Goal: Task Accomplishment & Management: Manage account settings

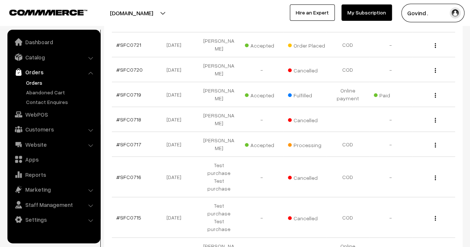
scroll to position [168, 0]
click at [436, 142] on img "button" at bounding box center [435, 144] width 1 height 5
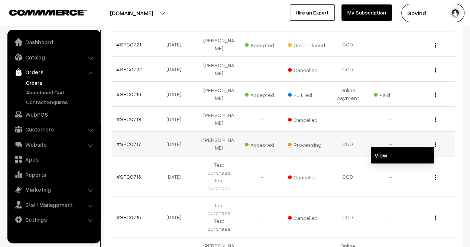
click at [409, 147] on link "View" at bounding box center [402, 155] width 63 height 16
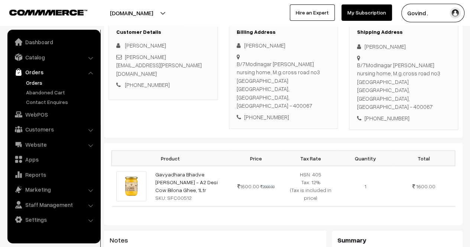
scroll to position [97, 0]
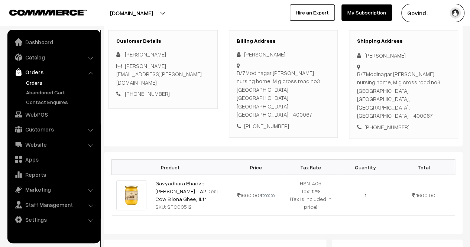
click at [470, 69] on html "Thank you for showing interest. Our team will call you shortly. Close shopforco…" at bounding box center [235, 26] width 470 height 247
drag, startPoint x: 364, startPoint y: 55, endPoint x: 410, endPoint y: 54, distance: 46.5
click at [410, 54] on div "Roopak Mahidhar" at bounding box center [404, 55] width 94 height 9
copy div "Roopak Mahidhar"
click at [391, 123] on div "+91 9820872808" at bounding box center [404, 127] width 94 height 9
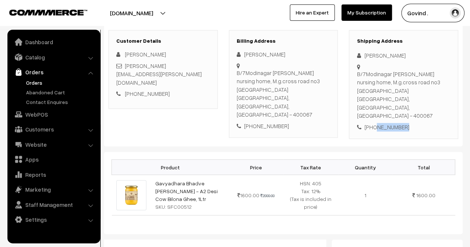
click at [391, 123] on div "+91 9820872808" at bounding box center [404, 127] width 94 height 9
copy div "9820872808"
drag, startPoint x: 375, startPoint y: 88, endPoint x: 367, endPoint y: 82, distance: 9.8
click at [367, 82] on div "B/7Modinagar opp paras nursing home, M.g.cross road no3 Kandivali West Mumbai, …" at bounding box center [404, 95] width 94 height 50
click at [372, 86] on div "B/7Modinagar opp paras nursing home, M.g.cross road no3 Kandivali West Mumbai, …" at bounding box center [404, 95] width 94 height 50
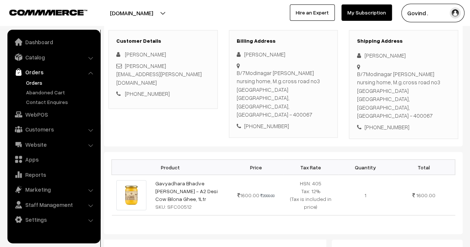
drag, startPoint x: 375, startPoint y: 89, endPoint x: 356, endPoint y: 71, distance: 25.5
click at [357, 71] on div "B/7Modinagar opp paras nursing home, M.g.cross road no3 Kandivali West Mumbai, …" at bounding box center [404, 95] width 94 height 50
copy div "B/7Modinagar opp paras nursing home, M.g.cross road no3 Kandivali West Mumbai"
click at [435, 88] on div "B/7Modinagar opp paras nursing home, M.g.cross road no3 Kandivali West Mumbai, …" at bounding box center [404, 95] width 94 height 50
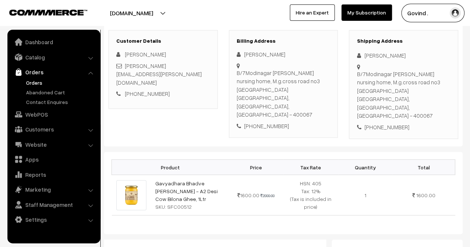
copy div "400067"
click at [430, 119] on div "Customer Details Roopak Mahidhar roopak.mahidhar@yahoo.co.in +91 9820872808 Bil…" at bounding box center [283, 85] width 359 height 124
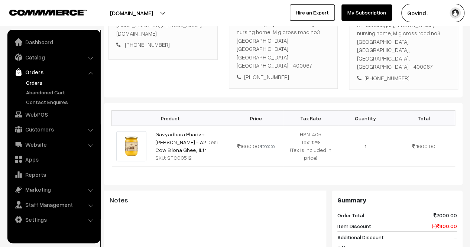
scroll to position [152, 0]
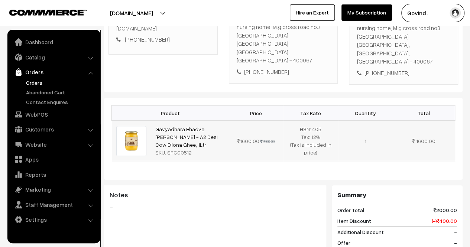
click at [219, 121] on td "Gavyadhara Bhadve ka Ghee - A2 Desi Cow Bilona Ghee, 1Ltr SKU: SFC00512" at bounding box center [190, 141] width 78 height 41
drag, startPoint x: 154, startPoint y: 104, endPoint x: 218, endPoint y: 110, distance: 64.2
click at [218, 121] on td "Gavyadhara Bhadve ka Ghee - A2 Desi Cow Bilona Ghee, 1Ltr SKU: SFC00512" at bounding box center [190, 141] width 78 height 41
copy link "Gavyadhara Bhadve ka Ghee"
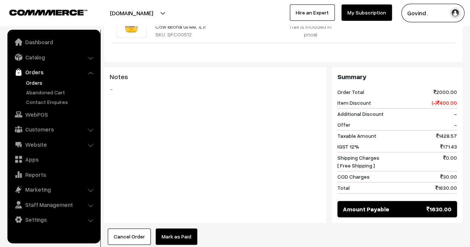
scroll to position [271, 0]
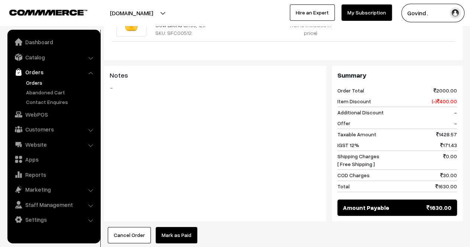
click at [40, 77] on link "Orders" at bounding box center [53, 71] width 88 height 13
click at [37, 82] on link "Orders" at bounding box center [61, 83] width 74 height 8
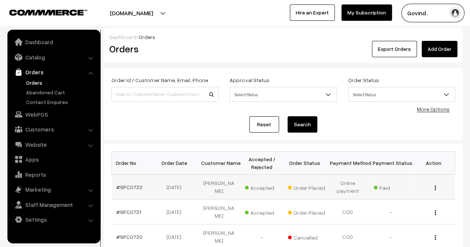
click at [435, 191] on td "View" at bounding box center [433, 187] width 43 height 25
click at [436, 188] on img "button" at bounding box center [435, 187] width 1 height 5
click at [402, 195] on link "View" at bounding box center [402, 198] width 63 height 16
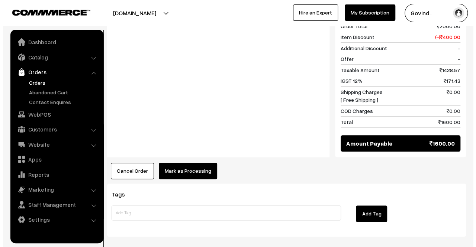
scroll to position [381, 0]
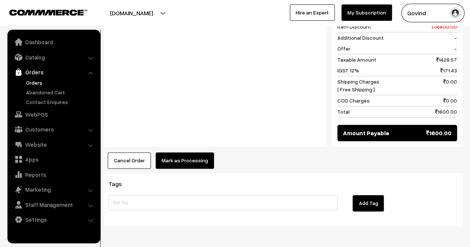
click at [201, 152] on button "Mark as Processing" at bounding box center [185, 160] width 58 height 16
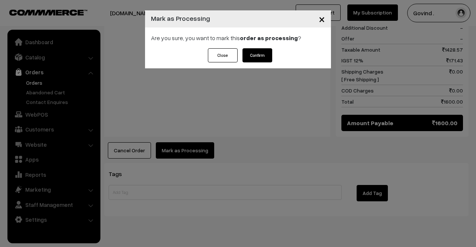
click at [254, 49] on button "Confirm" at bounding box center [257, 55] width 30 height 14
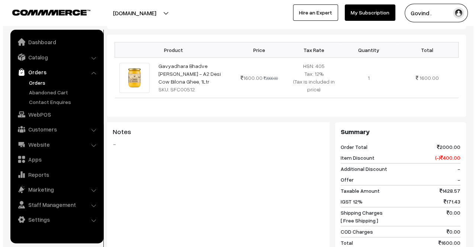
scroll to position [365, 0]
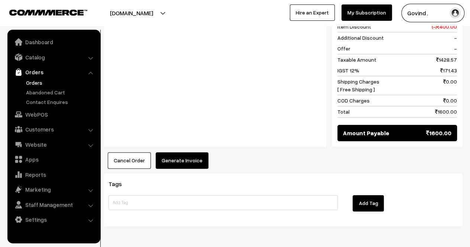
click at [193, 152] on button "Generate Invoice" at bounding box center [182, 160] width 53 height 16
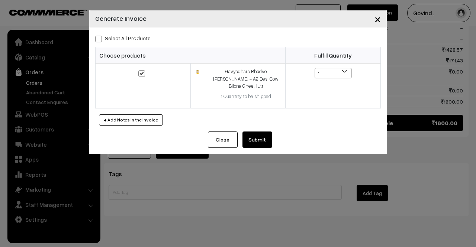
click at [100, 39] on span at bounding box center [98, 39] width 7 height 7
click at [100, 39] on input "Select All Products" at bounding box center [97, 37] width 5 height 5
checkbox input "true"
click at [259, 132] on button "Submit" at bounding box center [257, 140] width 30 height 16
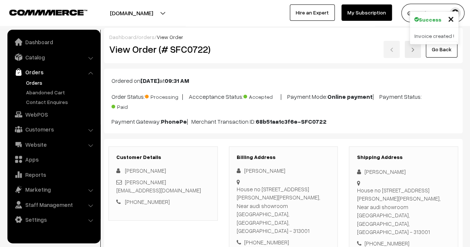
click at [439, 56] on link "Go Back" at bounding box center [442, 49] width 32 height 16
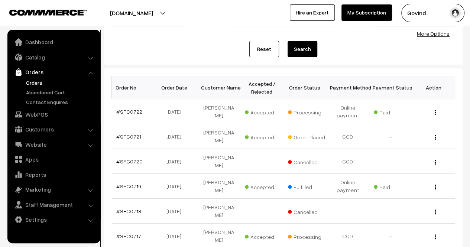
scroll to position [77, 0]
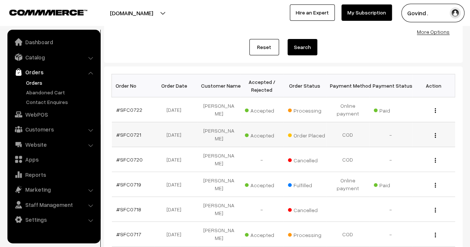
click at [435, 134] on img "button" at bounding box center [435, 135] width 1 height 5
click at [392, 140] on link "View" at bounding box center [402, 146] width 63 height 16
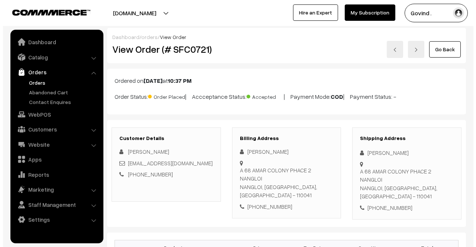
scroll to position [330, 0]
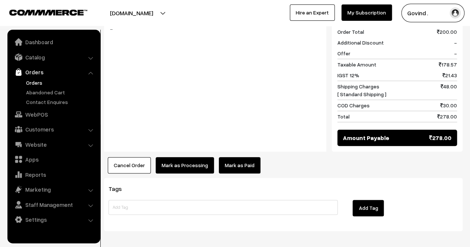
click at [198, 157] on button "Mark as Processing" at bounding box center [185, 165] width 58 height 16
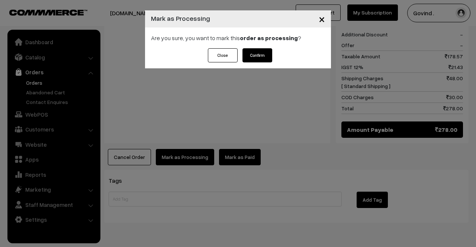
click at [262, 59] on button "Confirm" at bounding box center [257, 55] width 30 height 14
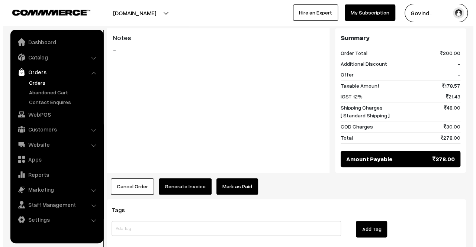
scroll to position [327, 0]
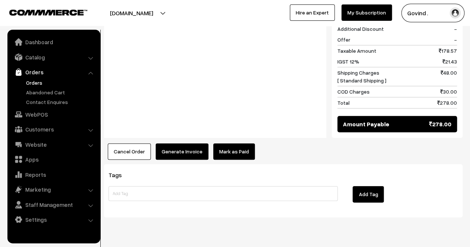
click at [174, 143] on button "Generate Invoice" at bounding box center [182, 151] width 53 height 16
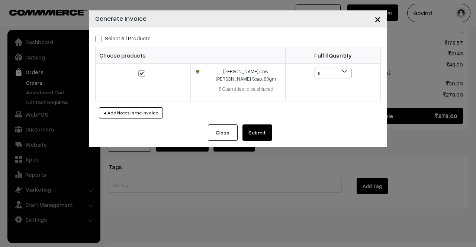
click at [96, 41] on span at bounding box center [98, 39] width 7 height 7
click at [96, 40] on input "Select All Products" at bounding box center [97, 37] width 5 height 5
checkbox input "true"
click at [261, 130] on button "Submit" at bounding box center [257, 132] width 30 height 16
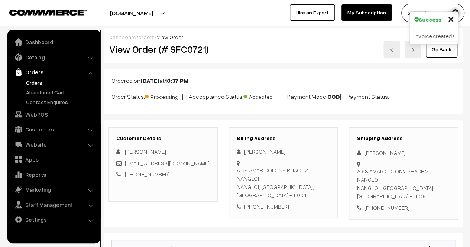
scroll to position [60, 0]
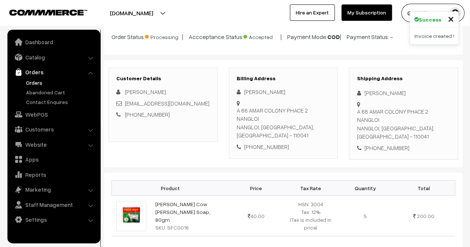
drag, startPoint x: 365, startPoint y: 91, endPoint x: 412, endPoint y: 93, distance: 46.9
click at [412, 93] on div "[PERSON_NAME]" at bounding box center [404, 93] width 94 height 9
copy div "[PERSON_NAME]"
click at [392, 144] on div "+91 8076095886" at bounding box center [404, 148] width 94 height 9
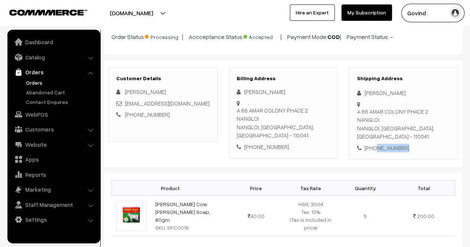
copy div "8076095886"
drag, startPoint x: 357, startPoint y: 113, endPoint x: 377, endPoint y: 121, distance: 22.2
click at [377, 121] on div "A 68 AMAR COLONY PHACE 2 NANGLOI NANGLOI, Delhi, India - 110041" at bounding box center [404, 123] width 94 height 33
copy div "A 68 AMAR COLONY PHACE 2 NANGLOI NANGLOI"
click at [412, 121] on div "A 68 AMAR COLONY PHACE 2 NANGLOI NANGLOI, Delhi, India - 110041" at bounding box center [404, 123] width 94 height 33
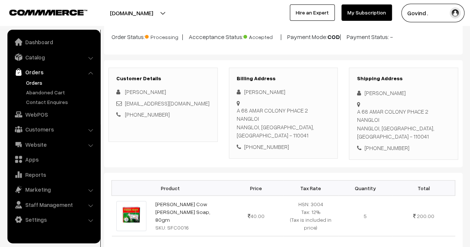
click at [412, 121] on div "A 68 AMAR COLONY PHACE 2 NANGLOI NANGLOI, Delhi, India - 110041" at bounding box center [404, 123] width 94 height 33
copy div "110041"
click at [433, 142] on div "Shipping Address Brijesh maurya A 68 AMAR COLONY PHACE 2 NANGLOI NANGLOI, Delhi…" at bounding box center [403, 114] width 109 height 93
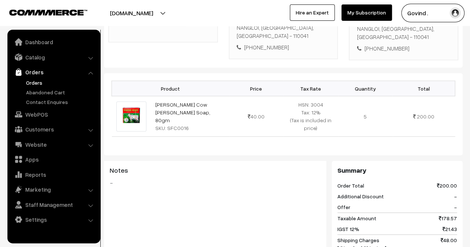
scroll to position [158, 0]
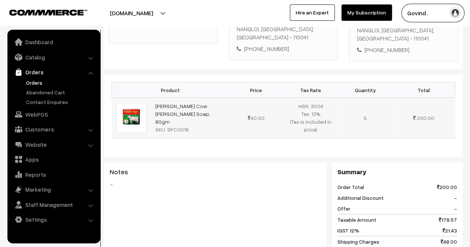
drag, startPoint x: 188, startPoint y: 98, endPoint x: 149, endPoint y: 93, distance: 39.0
click at [149, 98] on tr "Surbhi Cow Dung Multani Soap, 80gm SKU: SFC0016 40.00" at bounding box center [283, 118] width 343 height 41
copy tr "Surbhi Cow Dung Multani Soap, 80gm"
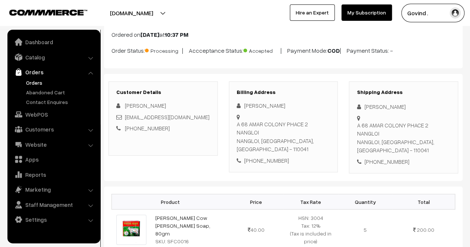
scroll to position [0, 0]
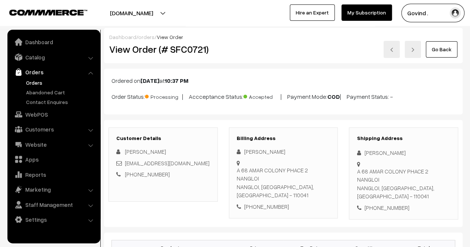
click at [439, 59] on div "Dashboard / orders / View Order View Order (# SFC0721) Go Back" at bounding box center [283, 45] width 359 height 35
click at [441, 52] on link "Go Back" at bounding box center [442, 49] width 32 height 16
